Goal: Task Accomplishment & Management: Use online tool/utility

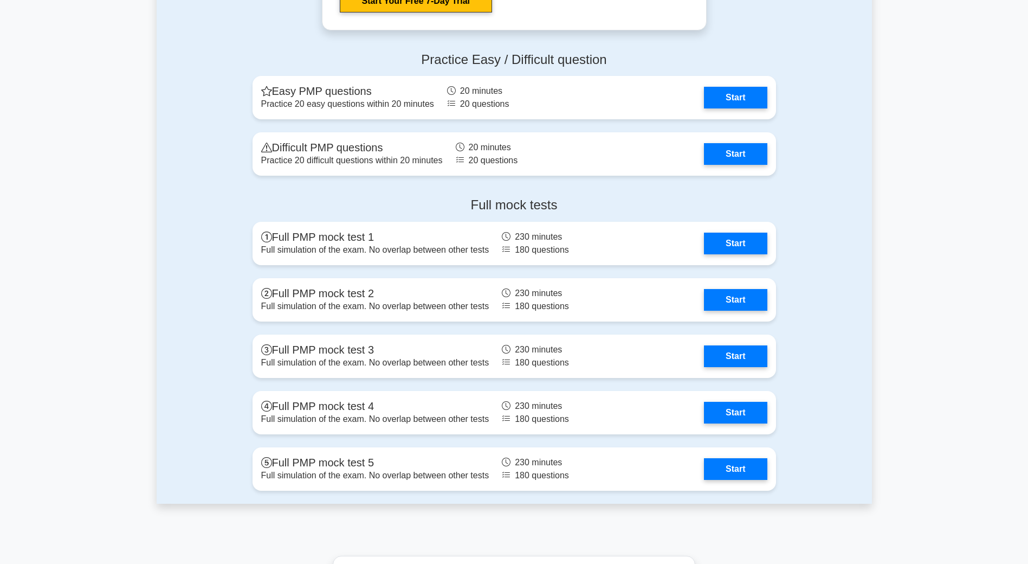
scroll to position [3044, 0]
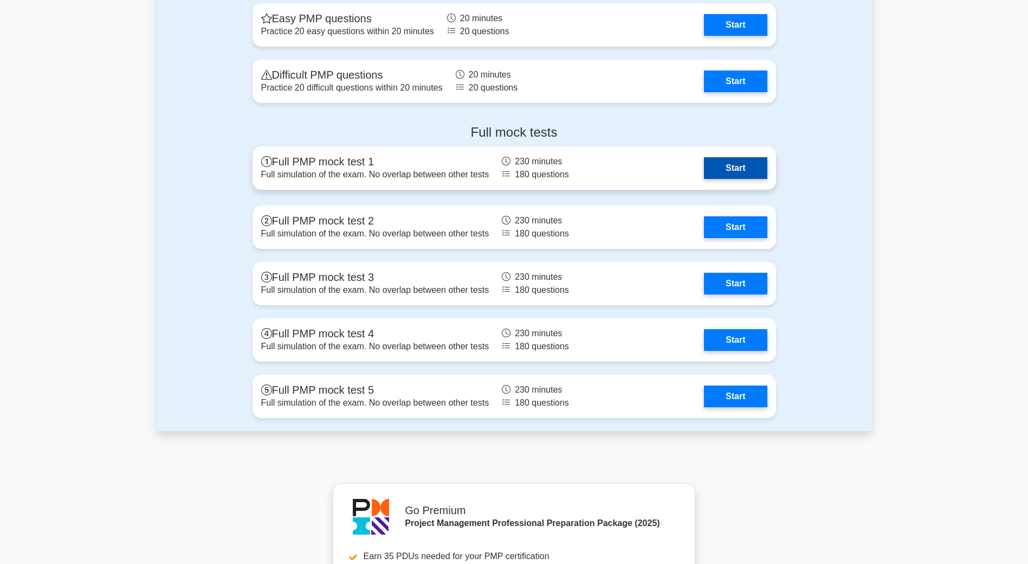
click at [721, 166] on link "Start" at bounding box center [735, 168] width 63 height 22
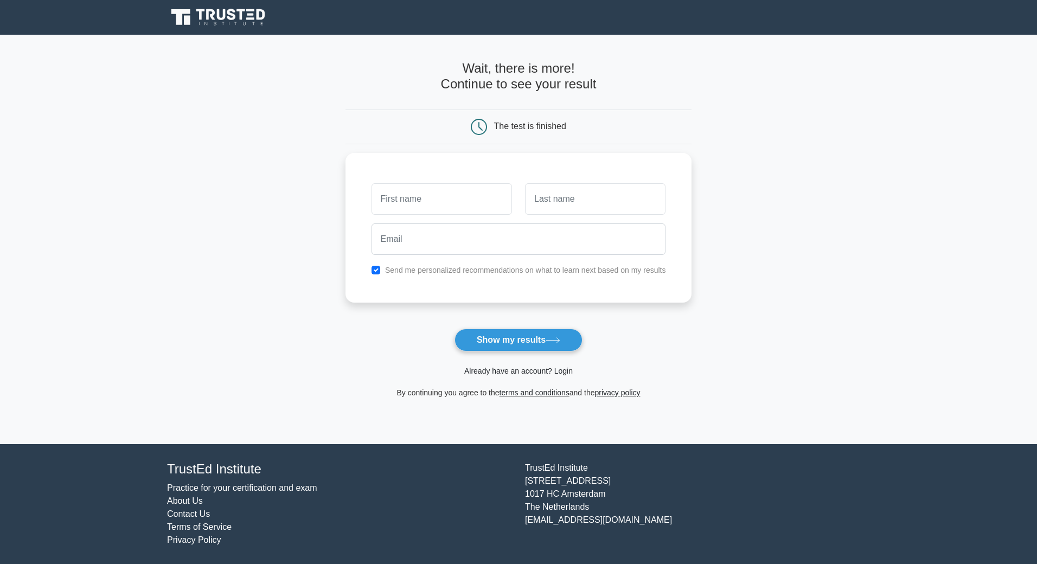
click at [493, 372] on link "Already have an account? Login" at bounding box center [518, 370] width 108 height 9
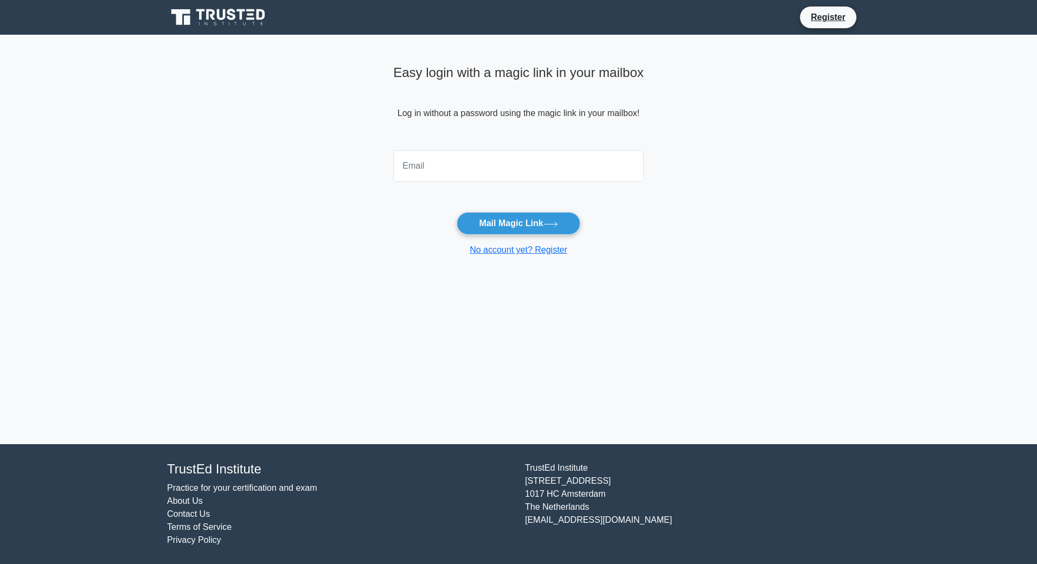
click at [429, 169] on input "email" at bounding box center [518, 165] width 250 height 31
type input "[PERSON_NAME][EMAIL_ADDRESS][PERSON_NAME][PERSON_NAME][DOMAIN_NAME]"
